Goal: Obtain resource: Obtain resource

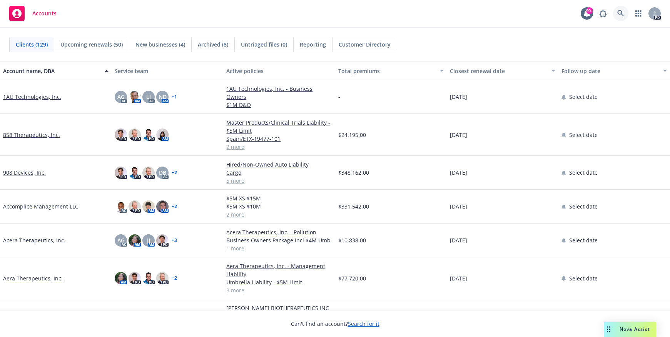
click at [621, 14] on icon at bounding box center [621, 13] width 7 height 7
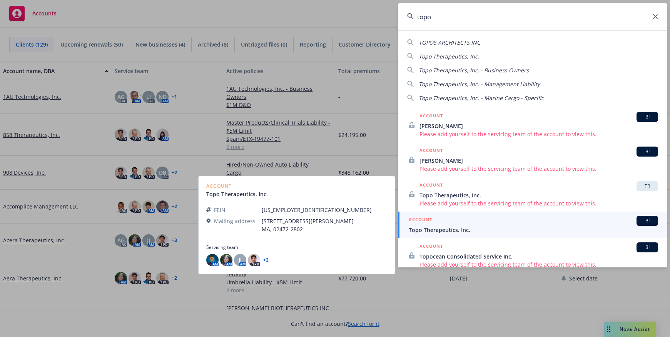
type input "topo"
click at [451, 228] on span "Topo Therapeutics, Inc." at bounding box center [534, 230] width 250 height 8
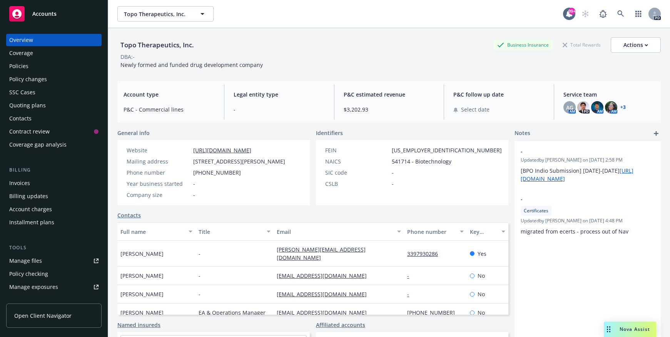
click at [10, 67] on div "Policies" at bounding box center [18, 66] width 19 height 12
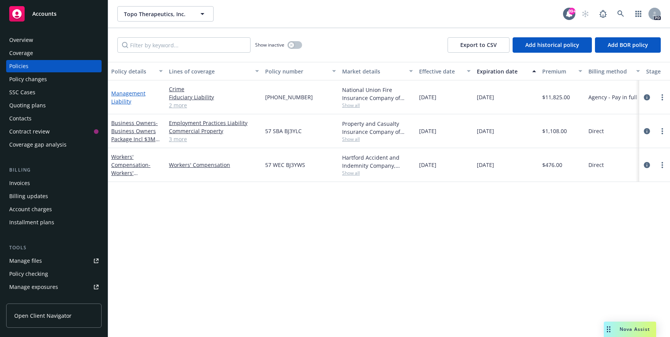
click at [126, 93] on link "Management Liability" at bounding box center [128, 97] width 34 height 15
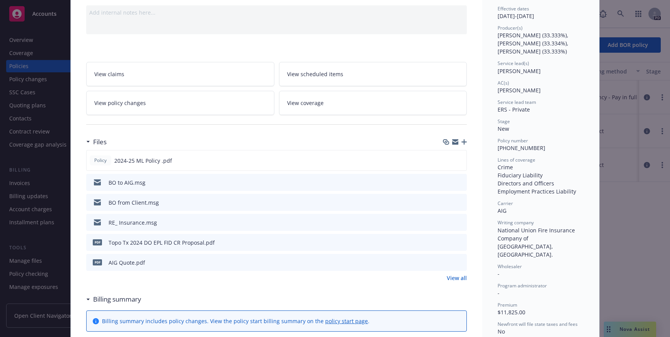
scroll to position [116, 0]
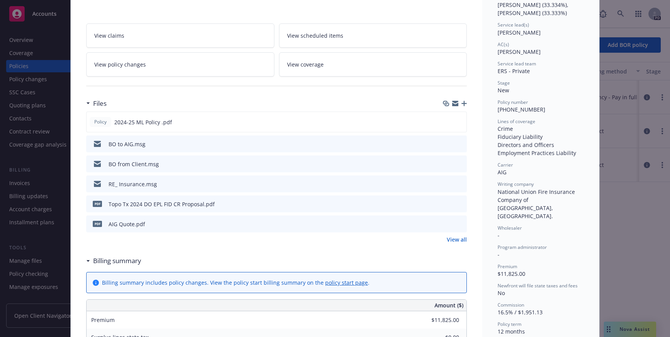
click at [449, 240] on link "View all" at bounding box center [457, 240] width 20 height 8
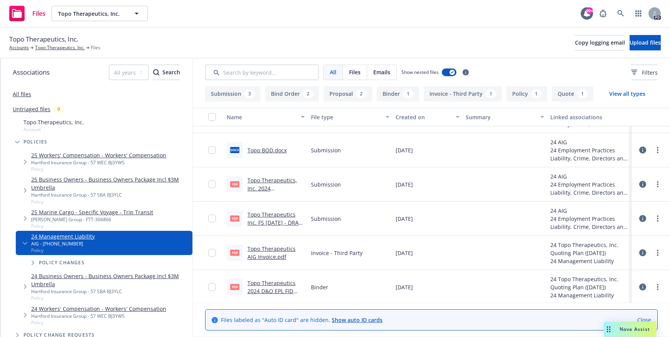
scroll to position [199, 0]
click at [281, 281] on link "Topo Therapeutics 2024 D&O EPL FID [PERSON_NAME] (AIG).pdf" at bounding box center [272, 294] width 48 height 32
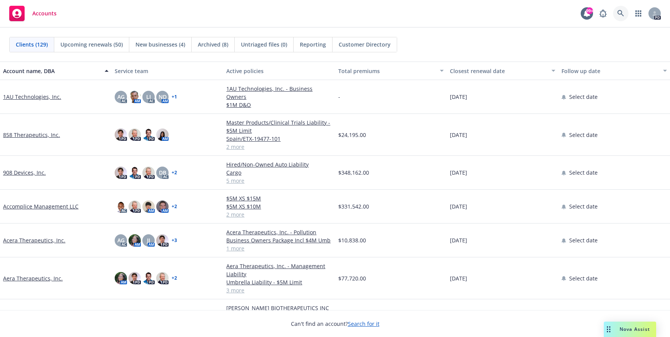
click at [623, 12] on icon at bounding box center [621, 13] width 7 height 7
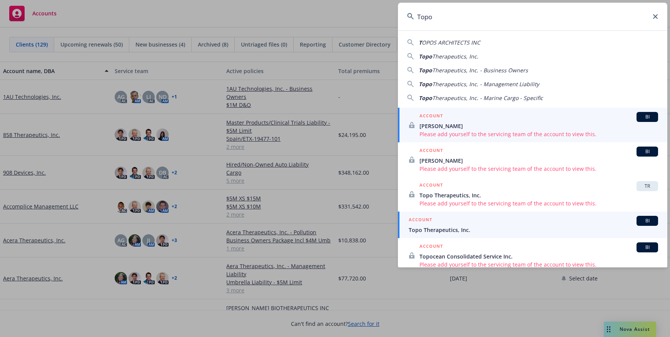
type input "Topo"
click at [437, 229] on span "Topo Therapeutics, Inc." at bounding box center [534, 230] width 250 height 8
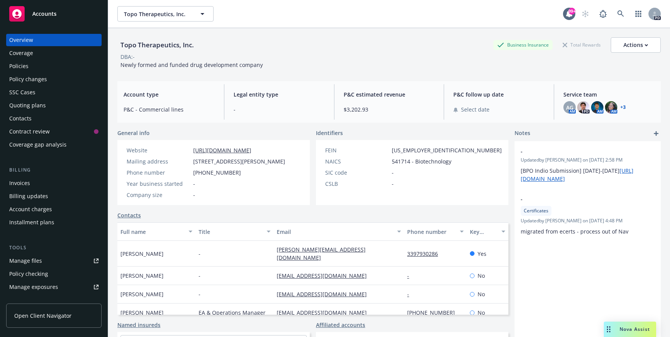
click at [21, 68] on div "Policies" at bounding box center [18, 66] width 19 height 12
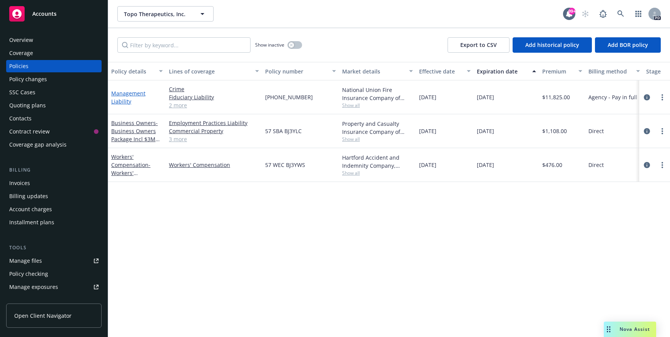
click at [125, 94] on link "Management Liability" at bounding box center [128, 97] width 34 height 15
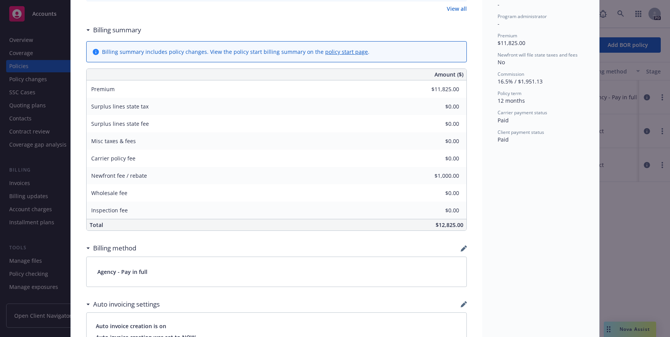
scroll to position [270, 0]
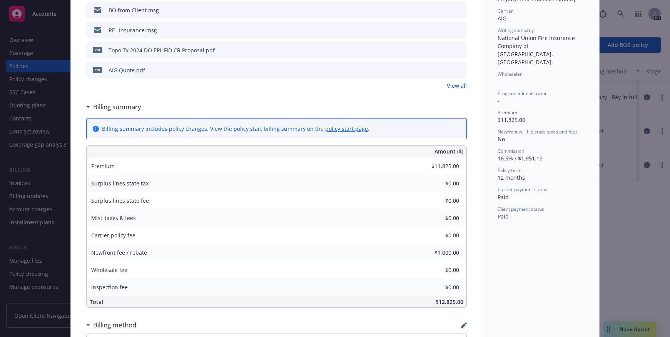
click at [453, 87] on link "View all" at bounding box center [457, 86] width 20 height 8
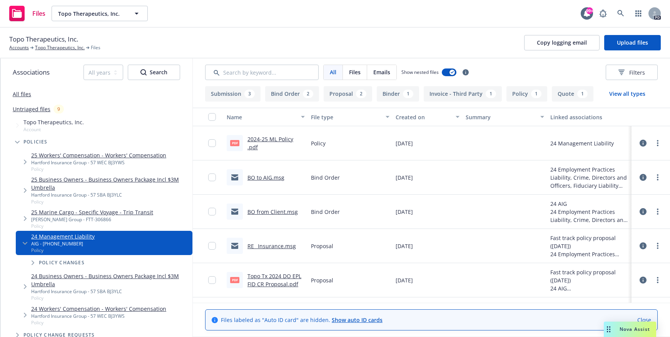
scroll to position [39, 0]
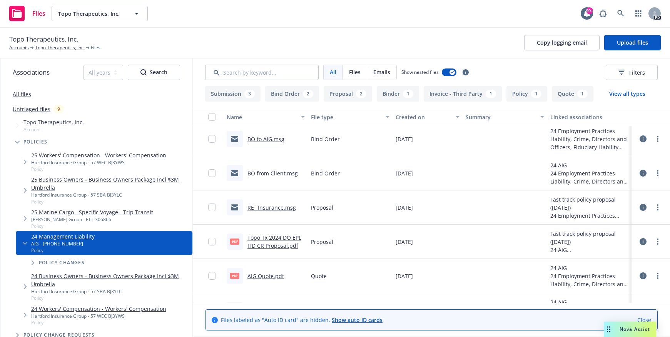
click at [272, 237] on link "Topo Tx 2024 DO EPL FID CR Proposal.pdf" at bounding box center [275, 241] width 54 height 15
click at [266, 276] on link "AIG Quote.pdf" at bounding box center [266, 276] width 37 height 7
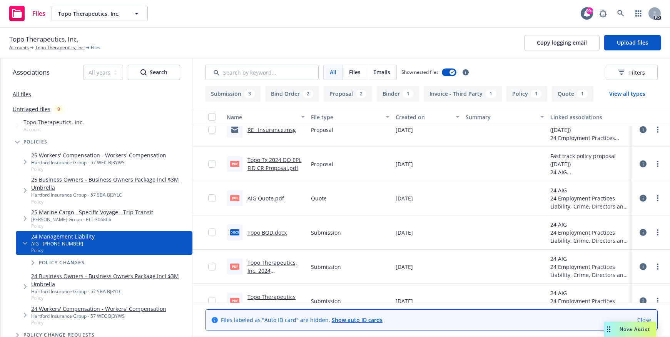
scroll to position [154, 0]
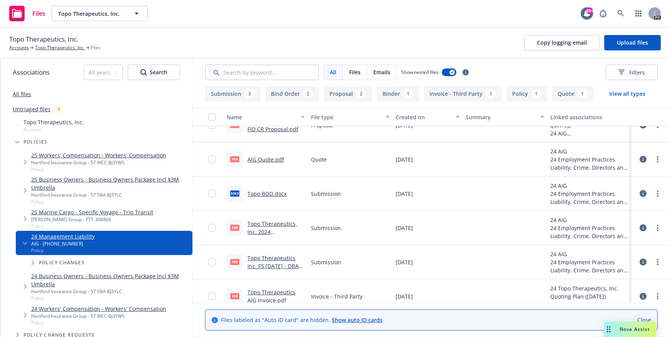
click at [262, 225] on link "Topo Therapeutics, Inc. 2024 Application.pdf" at bounding box center [273, 231] width 50 height 23
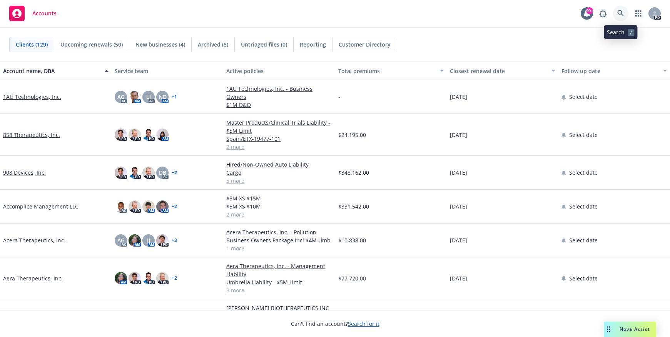
click at [621, 12] on icon at bounding box center [621, 13] width 7 height 7
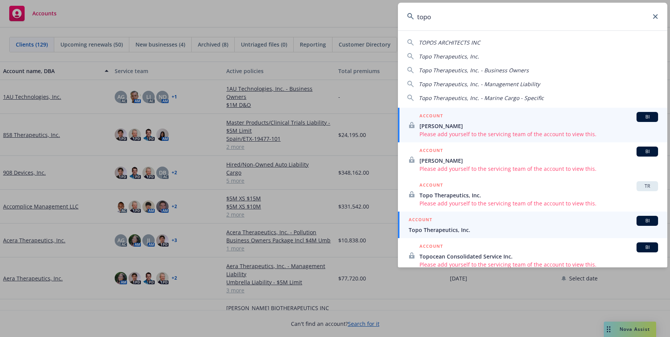
type input "topo"
click at [446, 237] on link "ACCOUNT BI Topo Therapeutics, Inc." at bounding box center [533, 225] width 270 height 27
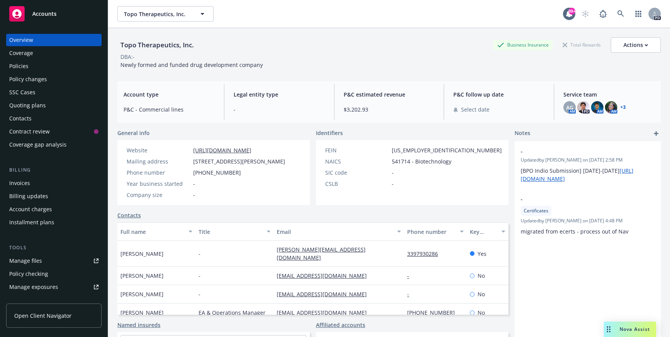
click at [22, 67] on div "Policies" at bounding box center [18, 66] width 19 height 12
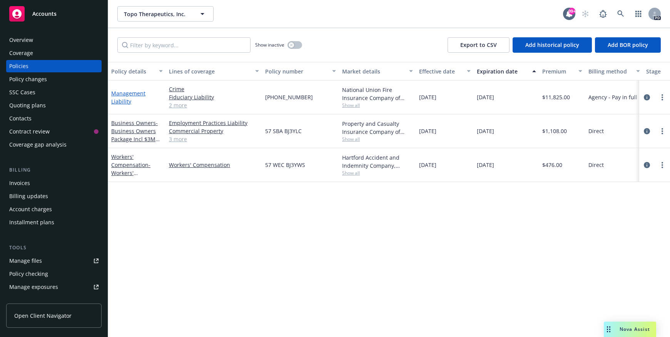
click at [119, 97] on link "Management Liability" at bounding box center [128, 97] width 34 height 15
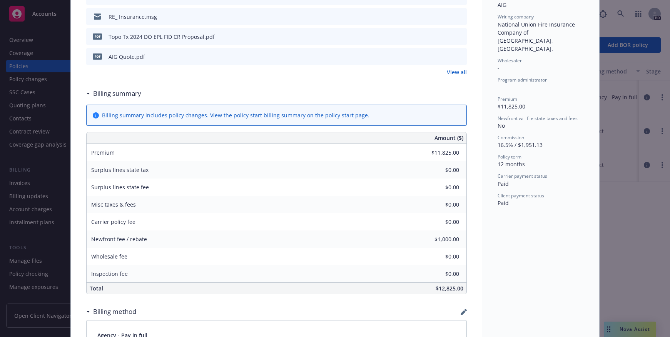
scroll to position [270, 0]
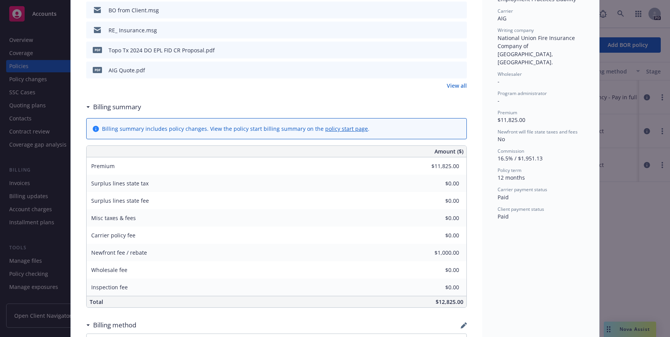
click at [456, 85] on link "View all" at bounding box center [457, 86] width 20 height 8
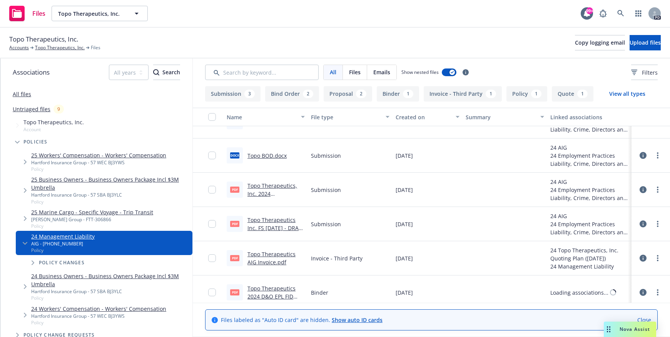
scroll to position [193, 0]
click at [265, 185] on link "Topo Therapeutics, Inc. 2024 Application.pdf" at bounding box center [273, 192] width 50 height 23
